Goal: Obtain resource: Obtain resource

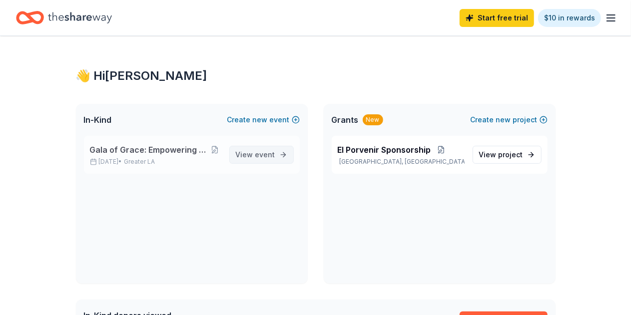
click at [273, 152] on span "event" at bounding box center [265, 154] width 20 height 8
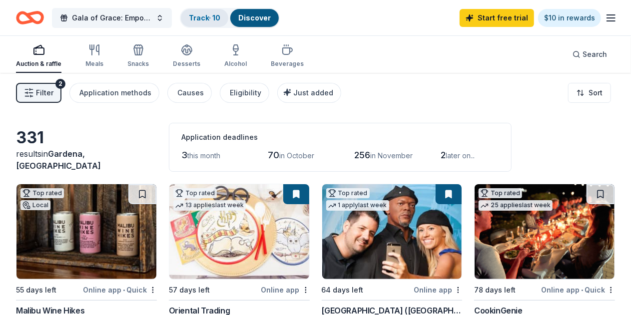
click at [218, 12] on div "Track · 10" at bounding box center [204, 18] width 47 height 18
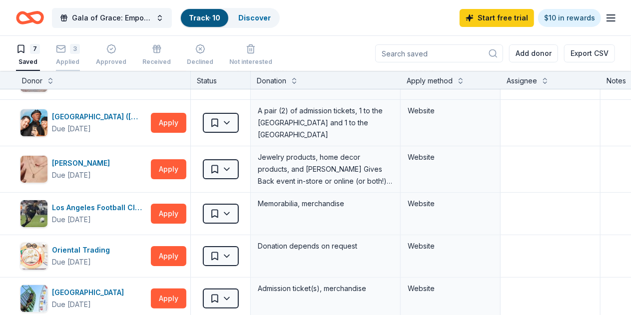
click at [78, 56] on div "3 Applied" at bounding box center [68, 55] width 24 height 22
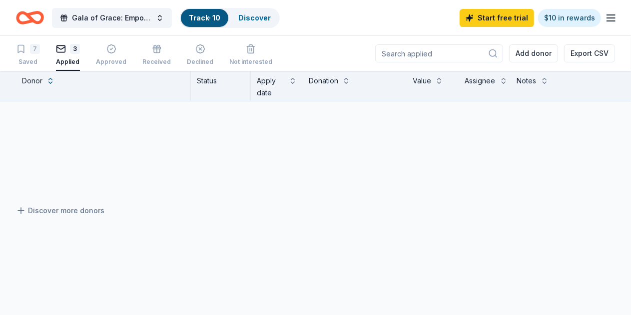
scroll to position [44, 0]
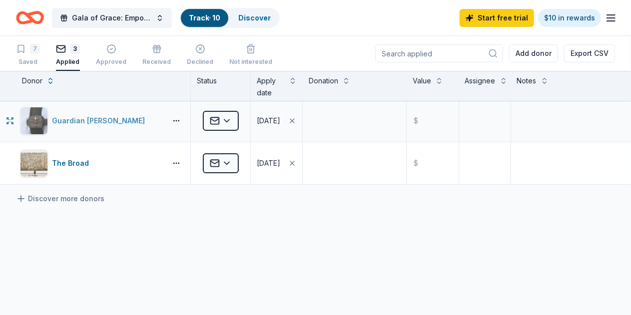
click at [99, 117] on div "Guardian Angel Device" at bounding box center [100, 121] width 97 height 12
click at [106, 125] on div "Guardian [PERSON_NAME]" at bounding box center [100, 121] width 97 height 12
click at [82, 161] on div "The Broad" at bounding box center [72, 163] width 41 height 12
click at [34, 56] on div "7 Saved" at bounding box center [28, 55] width 24 height 22
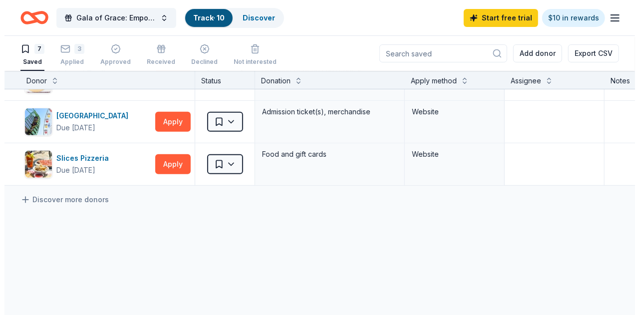
scroll to position [150, 0]
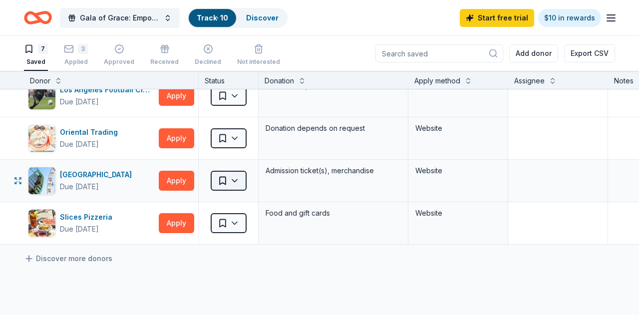
click at [223, 175] on html "Gala of Grace: Empowering Futures for El Porvenir Track · 10 Discover Start fre…" at bounding box center [319, 157] width 639 height 315
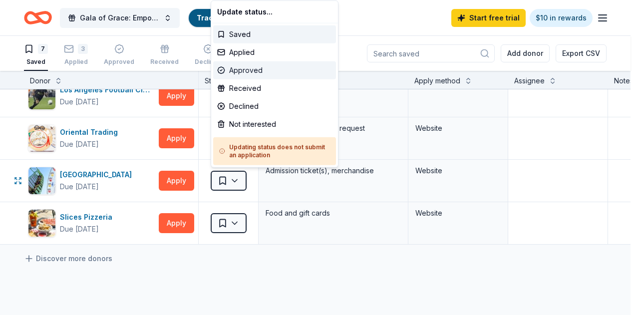
click at [231, 71] on div "Approved" at bounding box center [274, 70] width 123 height 18
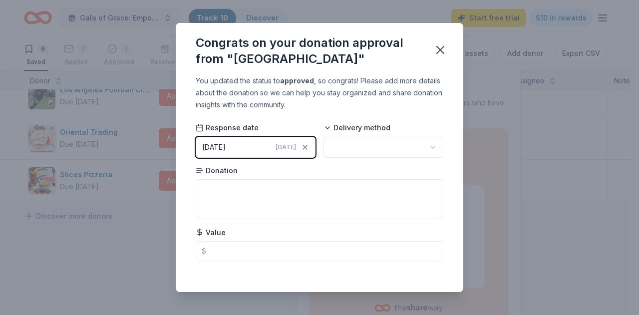
scroll to position [4, 0]
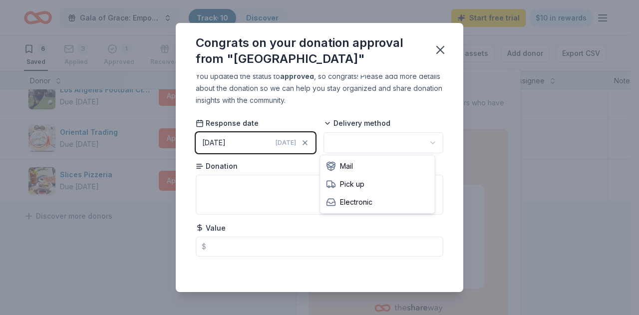
click at [381, 137] on html "Gala of Grace: Empowering Futures for El Porvenir Track · 10 Discover Start fre…" at bounding box center [319, 157] width 639 height 315
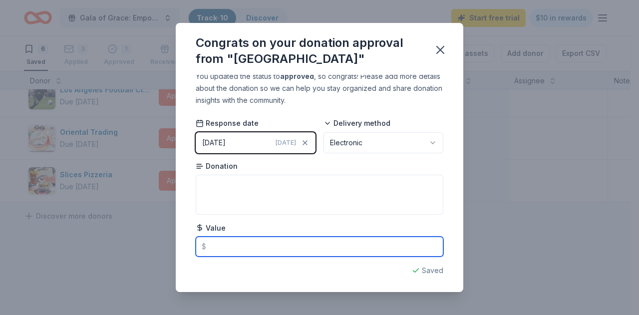
click at [314, 239] on input "text" at bounding box center [320, 247] width 248 height 20
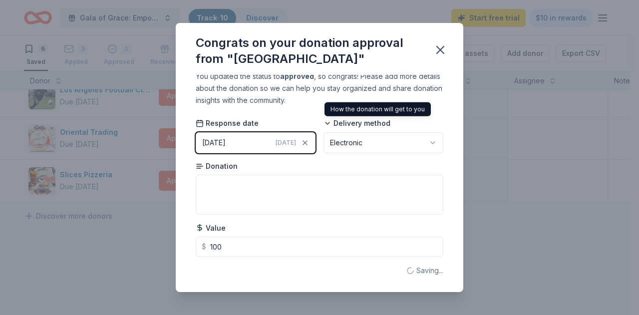
type input "100.00"
click at [219, 142] on div "09/12/2025" at bounding box center [213, 143] width 23 height 12
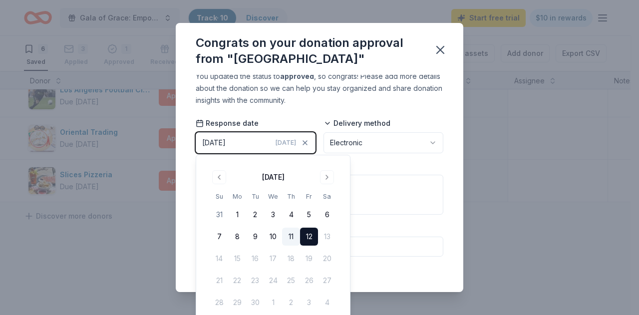
click at [284, 238] on button "11" at bounding box center [291, 237] width 18 height 18
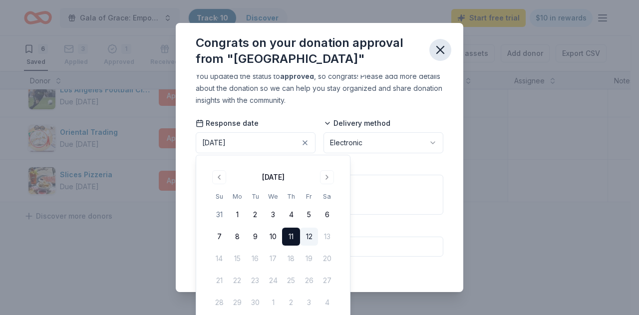
click at [444, 48] on icon "button" at bounding box center [441, 50] width 14 height 14
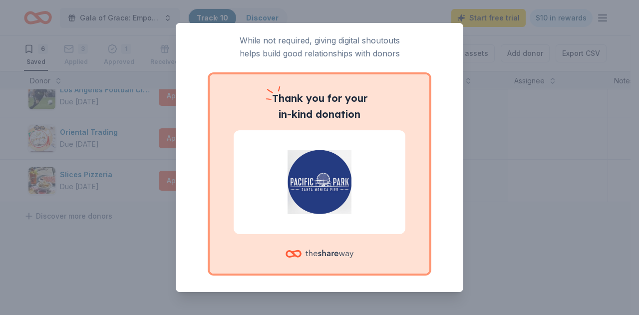
scroll to position [72, 0]
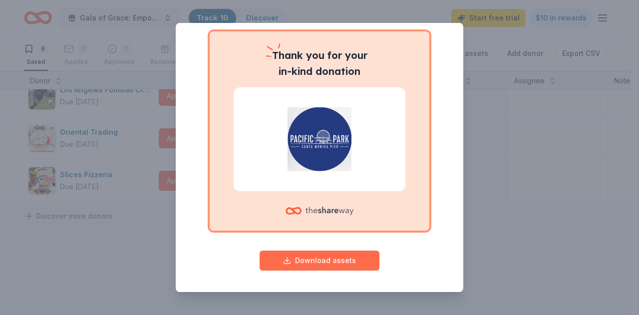
click at [310, 261] on button "Download assets" at bounding box center [320, 261] width 120 height 20
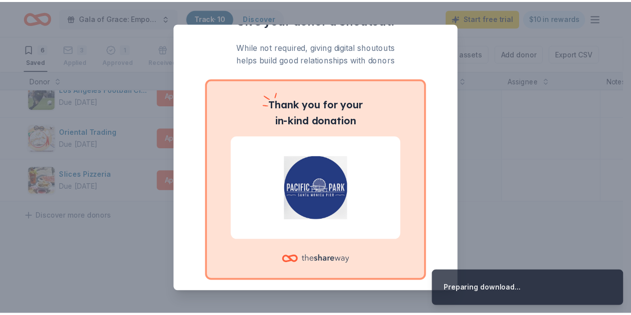
scroll to position [0, 0]
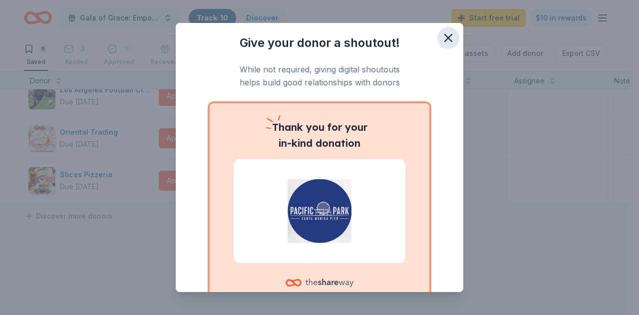
click at [444, 38] on icon "button" at bounding box center [449, 38] width 14 height 14
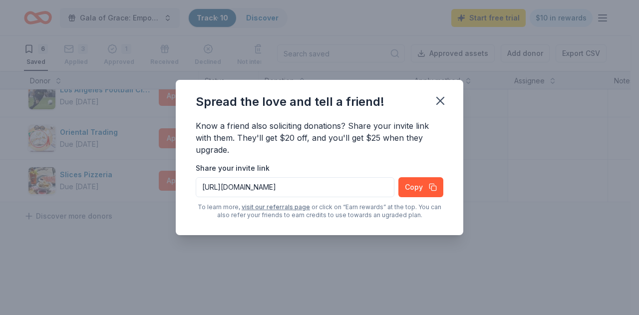
click at [404, 137] on div "Know a friend also soliciting donations? Share your invite link with them. They…" at bounding box center [320, 139] width 248 height 38
click at [447, 100] on icon "button" at bounding box center [441, 101] width 14 height 14
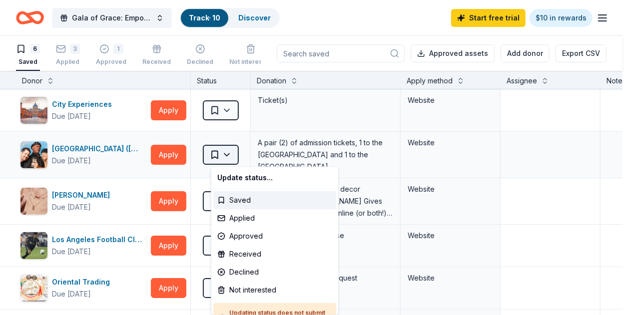
click at [223, 150] on html "Gala of Grace: Empowering Futures for El Porvenir Track · 10 Discover Start fre…" at bounding box center [315, 157] width 631 height 315
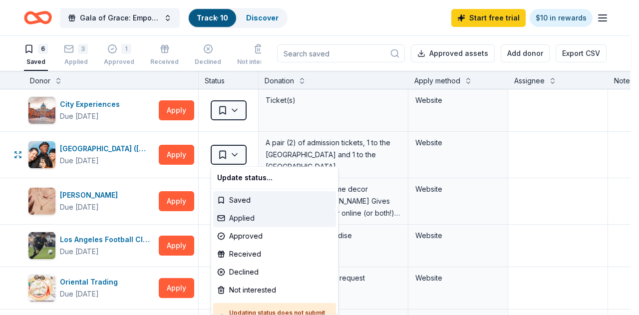
click at [236, 222] on div "Applied" at bounding box center [274, 218] width 123 height 18
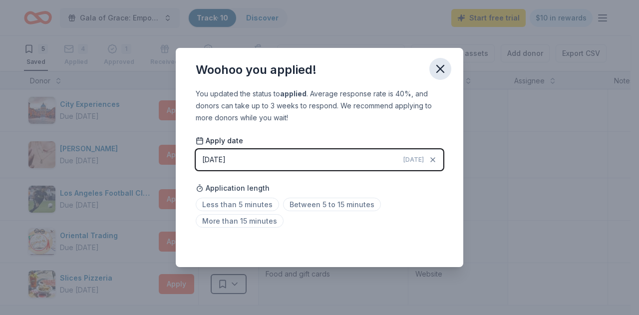
click at [443, 62] on icon "button" at bounding box center [441, 69] width 14 height 14
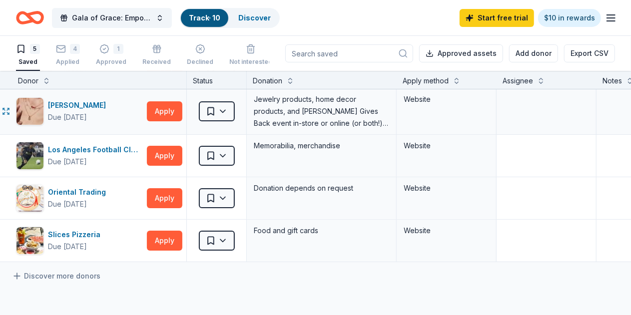
scroll to position [44, 4]
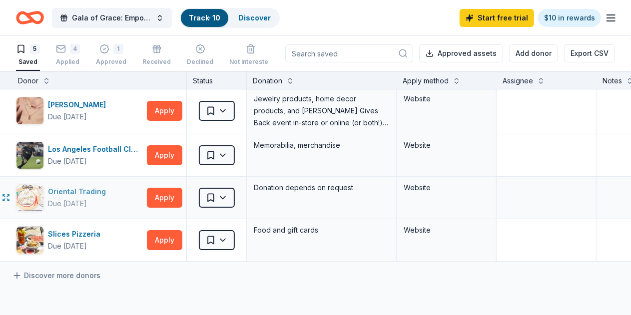
click at [95, 188] on div "Oriental Trading" at bounding box center [79, 192] width 62 height 12
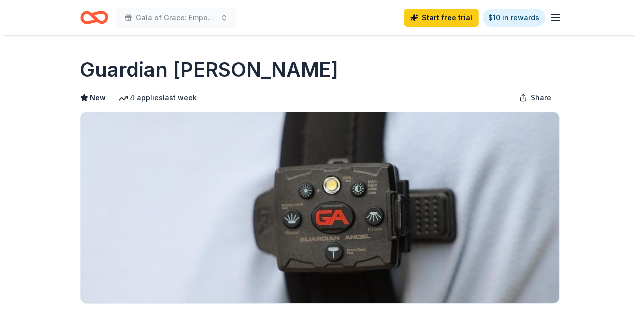
scroll to position [180, 0]
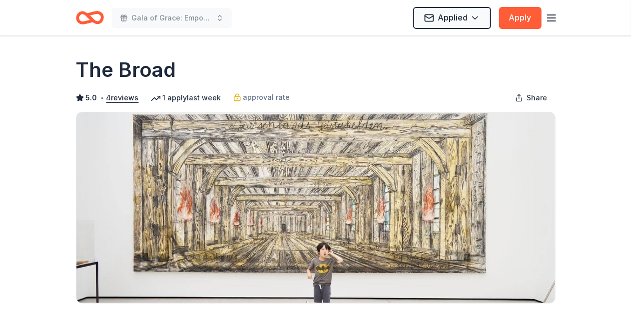
click at [95, 19] on icon "Home" at bounding box center [90, 17] width 28 height 23
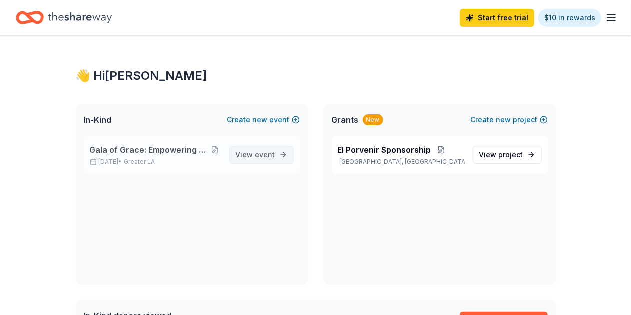
click at [266, 153] on span "event" at bounding box center [265, 154] width 20 height 8
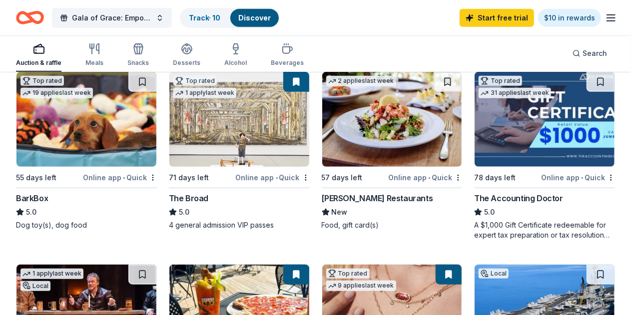
scroll to position [306, 0]
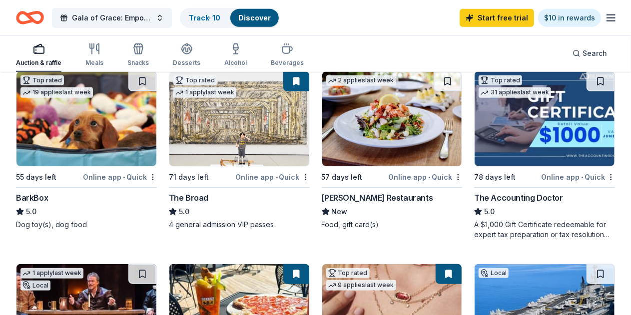
click at [474, 204] on div "The Accounting Doctor" at bounding box center [518, 198] width 89 height 12
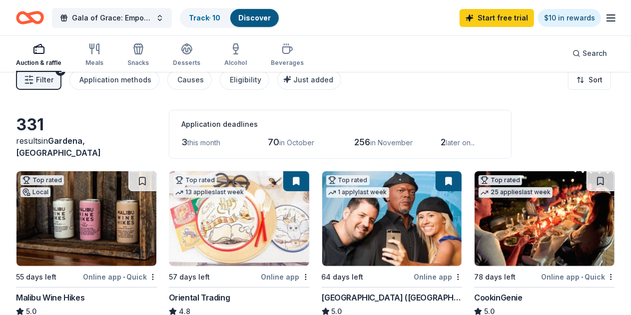
scroll to position [0, 0]
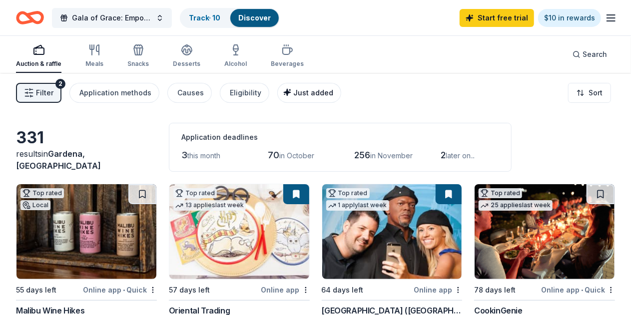
click at [331, 100] on button "Just added" at bounding box center [309, 93] width 64 height 20
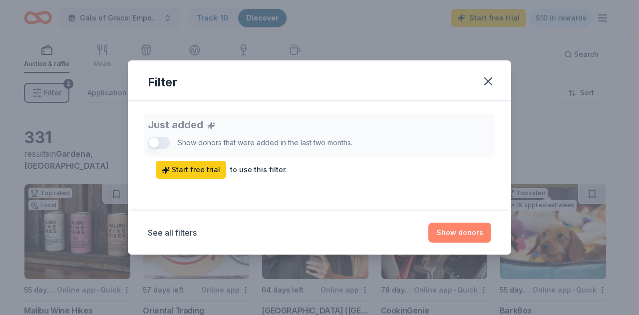
click at [466, 225] on button "Show donors" at bounding box center [460, 233] width 63 height 20
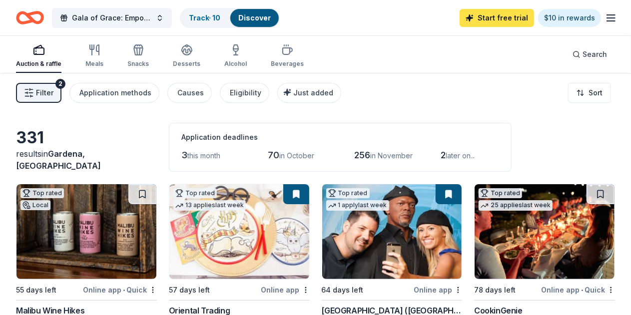
click at [505, 14] on link "Start free trial" at bounding box center [497, 18] width 74 height 18
click at [470, 21] on link "Start free trial" at bounding box center [497, 18] width 74 height 18
click at [605, 15] on icon "button" at bounding box center [611, 18] width 12 height 12
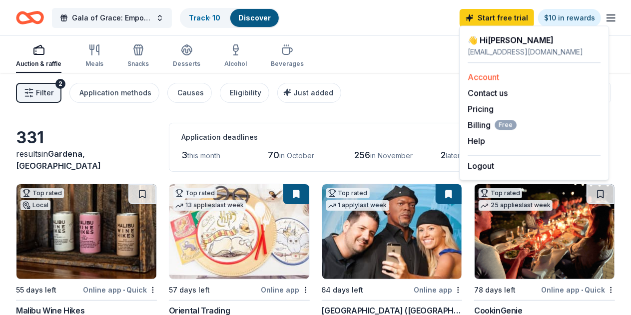
click at [474, 79] on link "Account" at bounding box center [483, 77] width 31 height 10
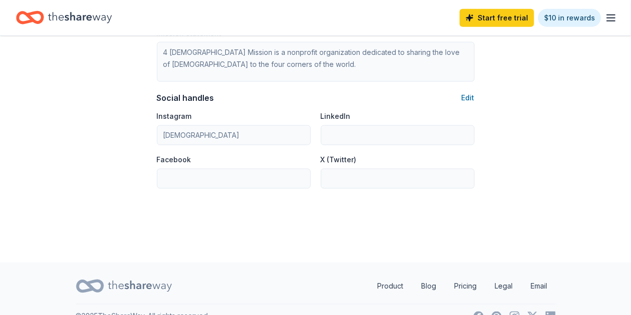
scroll to position [649, 0]
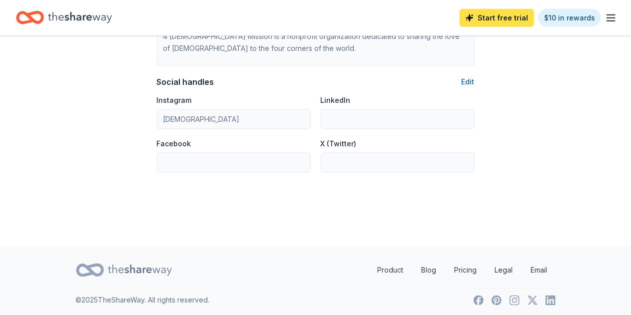
click at [514, 19] on link "Start free trial" at bounding box center [497, 18] width 74 height 18
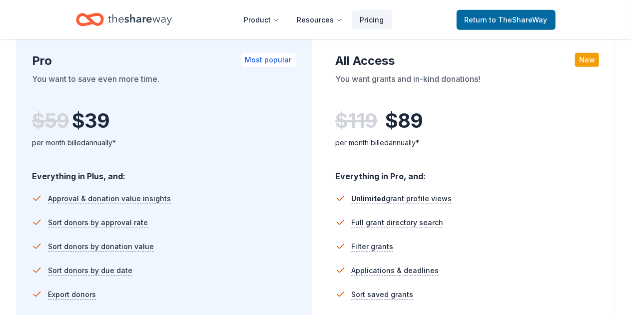
scroll to position [565, 0]
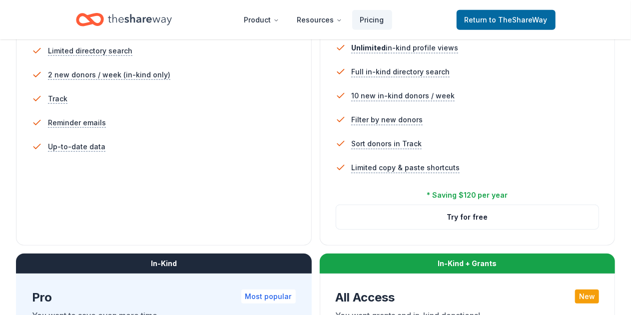
scroll to position [326, 0]
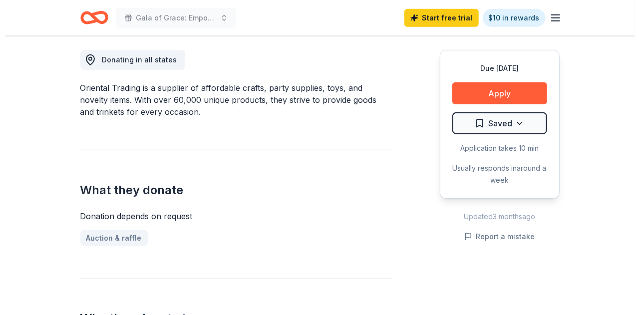
scroll to position [294, 0]
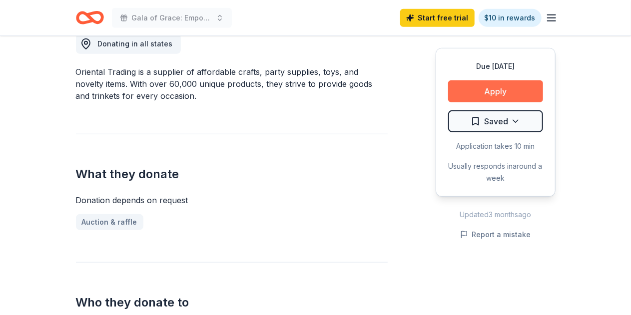
click at [487, 84] on button "Apply" at bounding box center [495, 91] width 95 height 22
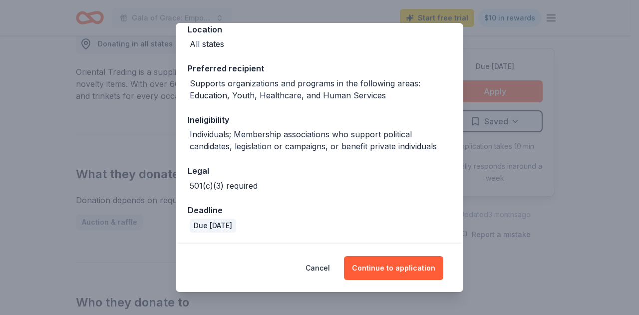
scroll to position [120, 0]
click at [385, 275] on button "Continue to application" at bounding box center [393, 268] width 99 height 24
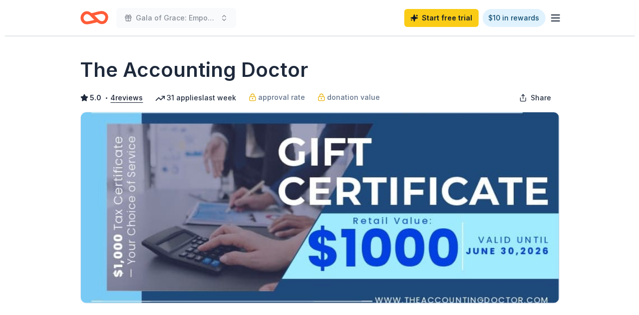
scroll to position [200, 0]
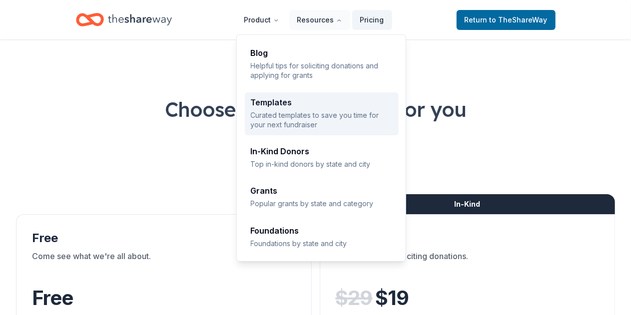
click at [306, 115] on p "Curated templates to save you time for your next fundraiser" at bounding box center [322, 119] width 142 height 19
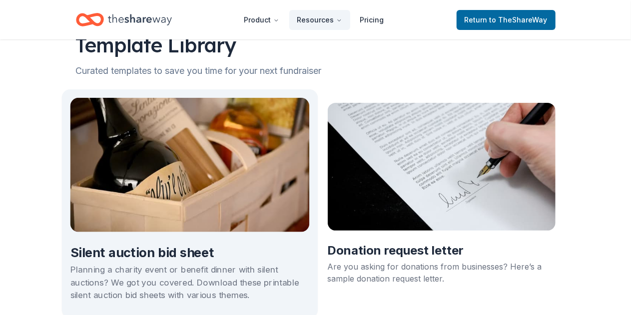
scroll to position [40, 0]
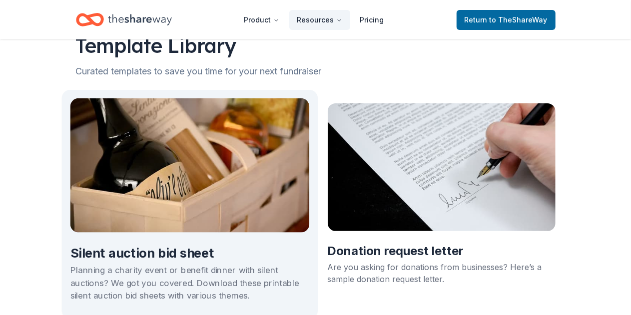
click at [145, 184] on img at bounding box center [189, 165] width 239 height 134
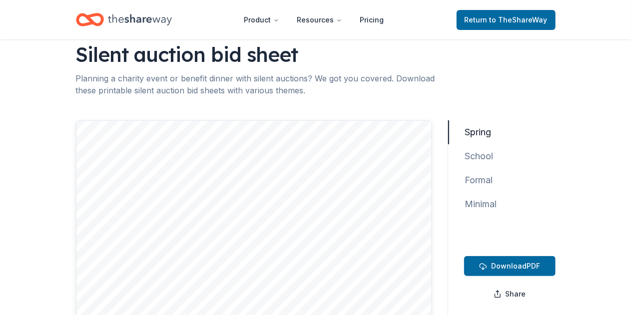
scroll to position [32, 0]
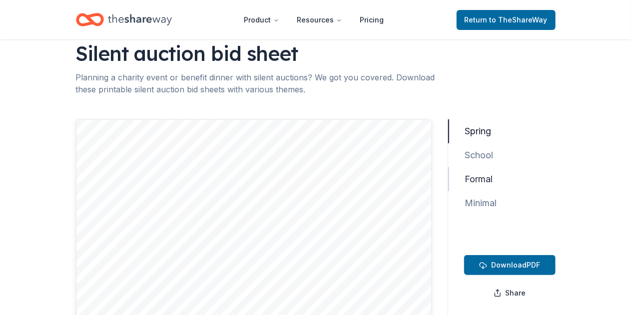
click at [492, 182] on button "Formal" at bounding box center [474, 179] width 53 height 24
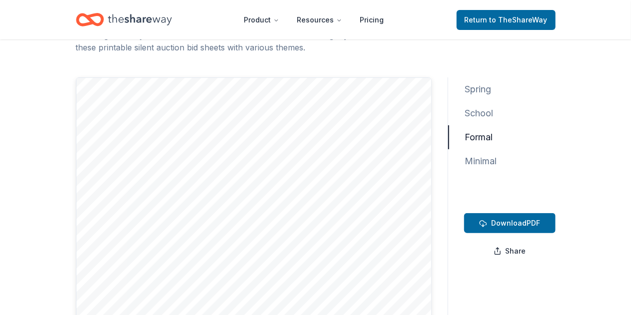
scroll to position [75, 0]
click at [485, 161] on button "Minimal" at bounding box center [476, 160] width 57 height 24
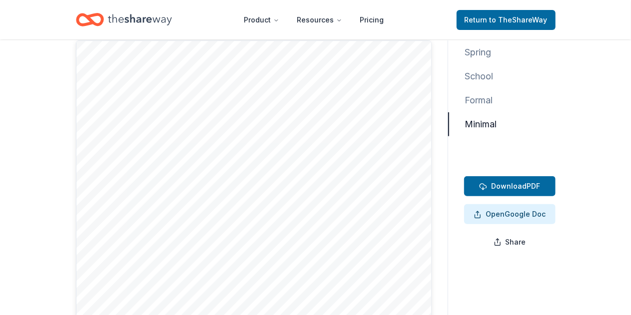
scroll to position [112, 0]
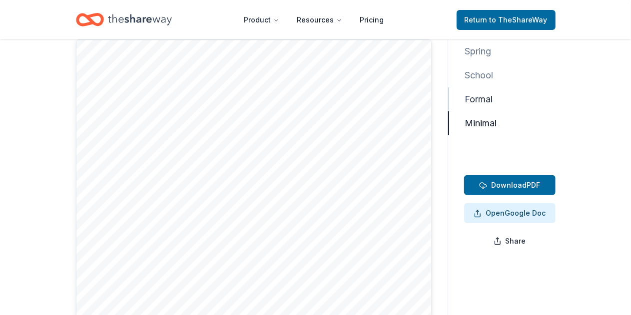
click at [492, 97] on button "Formal" at bounding box center [474, 99] width 53 height 24
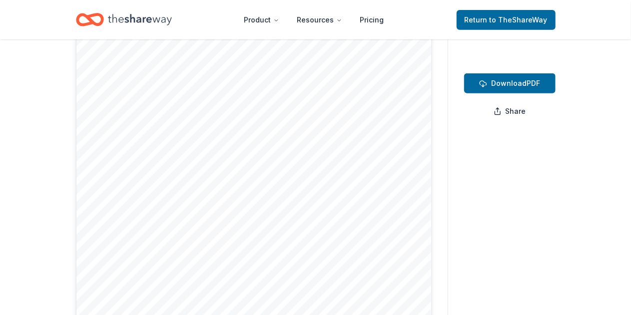
scroll to position [215, 0]
